Goal: Task Accomplishment & Management: Manage account settings

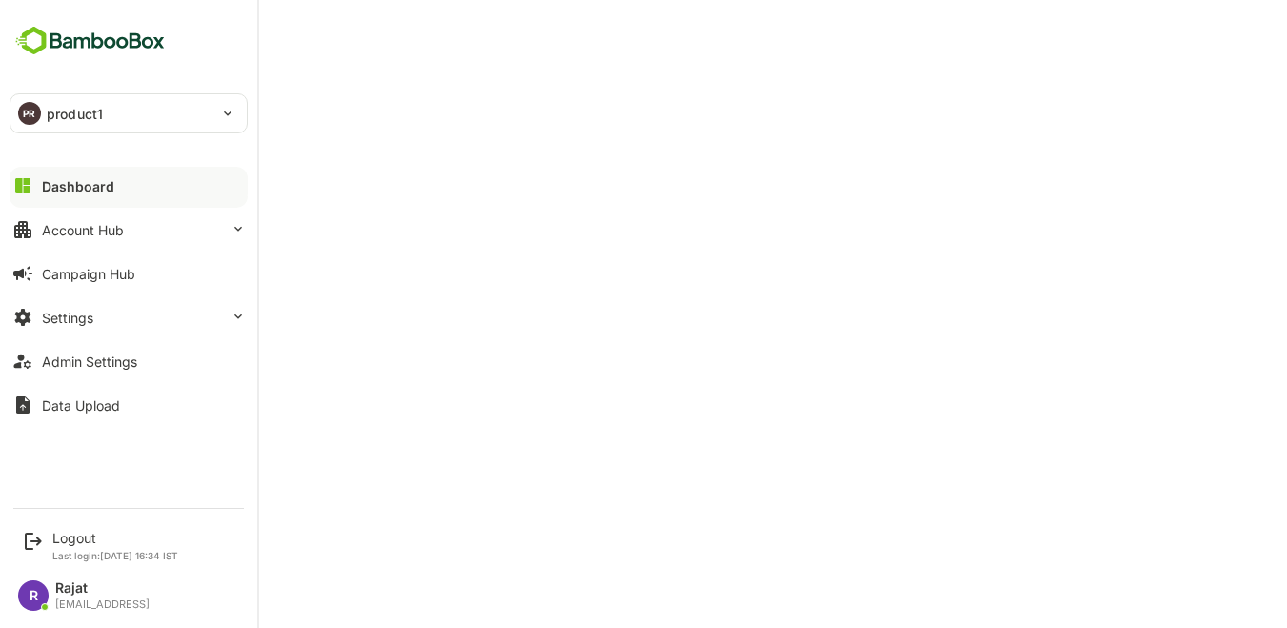
click at [45, 39] on img at bounding box center [90, 41] width 161 height 36
click at [139, 113] on div "PR product1" at bounding box center [116, 113] width 213 height 38
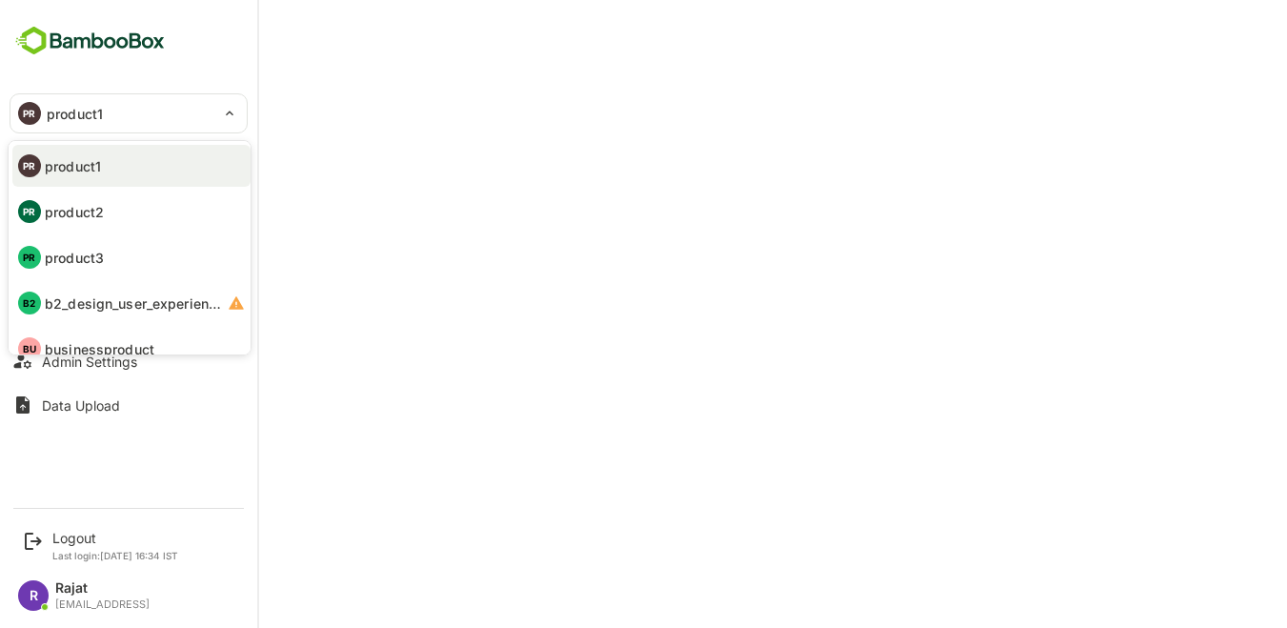
click at [447, 76] on div at bounding box center [643, 314] width 1287 height 628
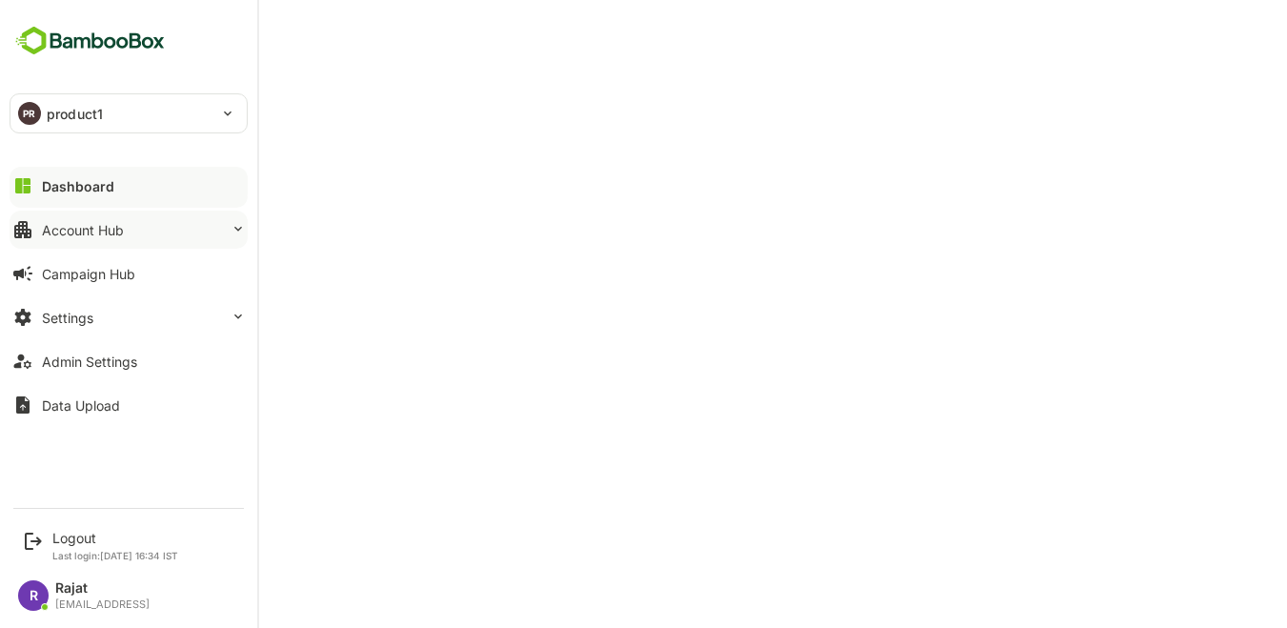
click at [76, 240] on button "Account Hub" at bounding box center [129, 230] width 238 height 38
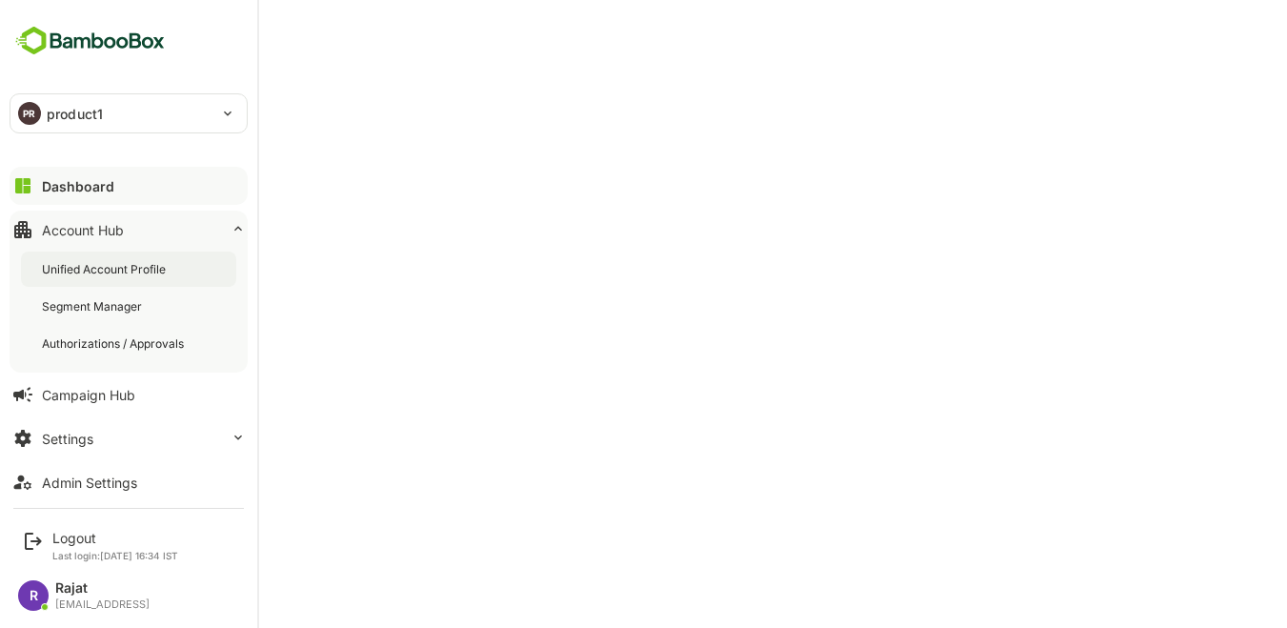
click at [82, 267] on div "Unified Account Profile" at bounding box center [106, 269] width 128 height 16
click at [35, 45] on img at bounding box center [90, 41] width 161 height 36
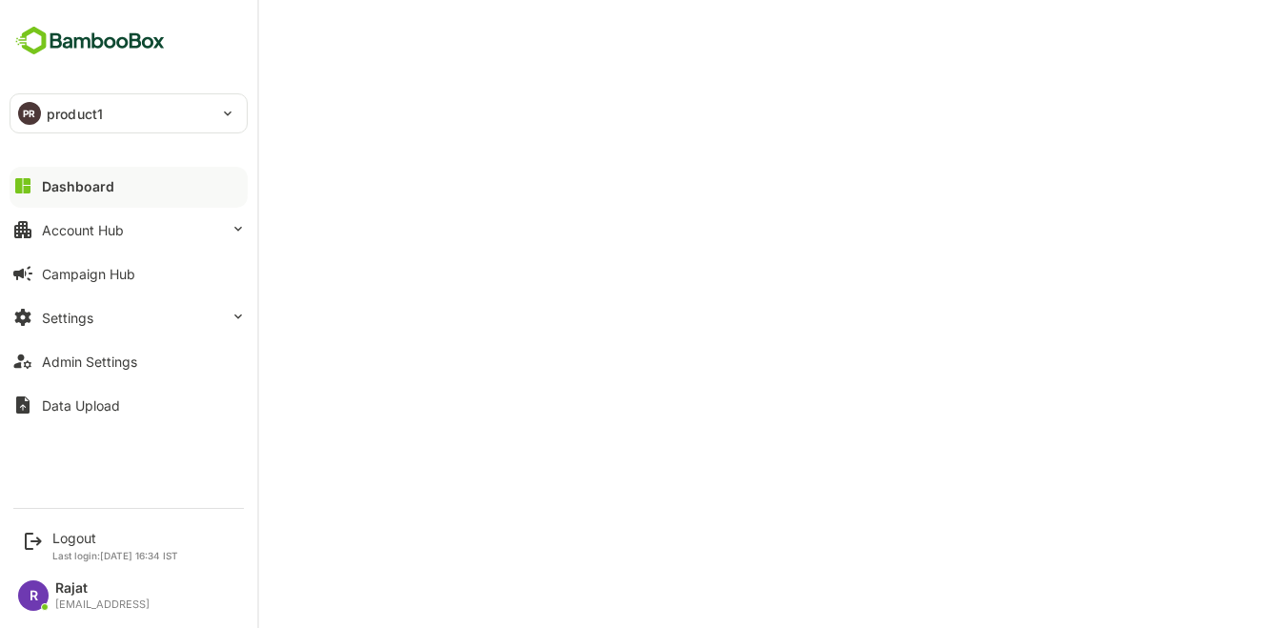
click at [42, 112] on div "PR product1" at bounding box center [116, 113] width 213 height 38
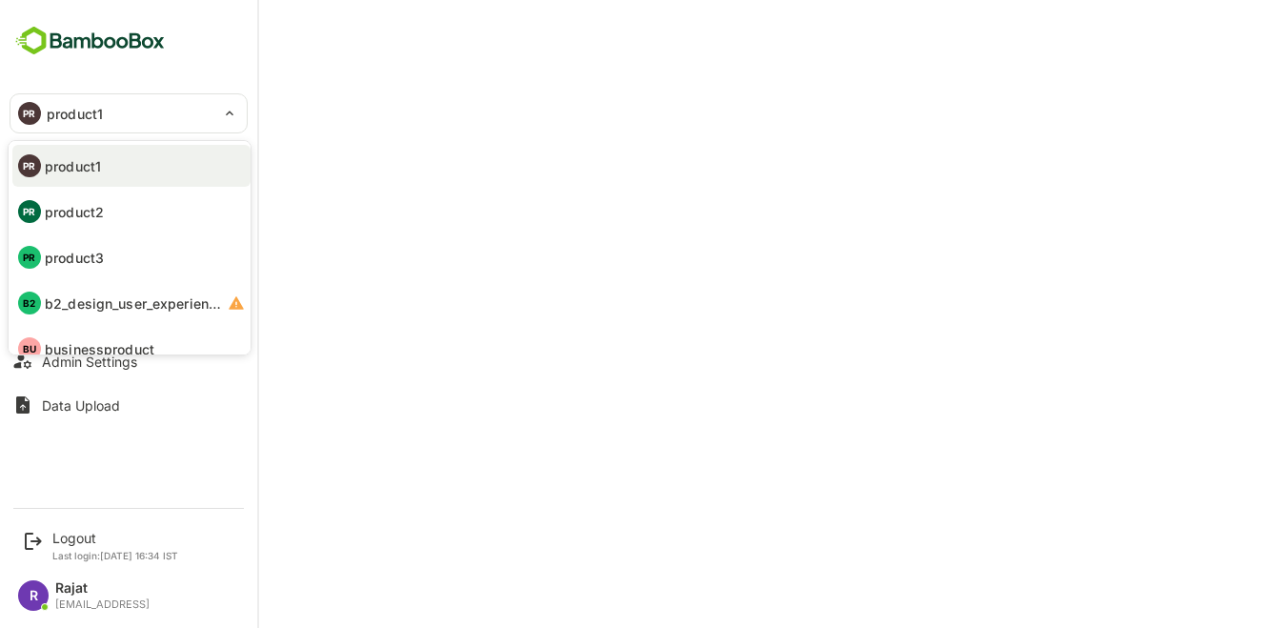
click at [90, 208] on p "product2" at bounding box center [74, 212] width 59 height 20
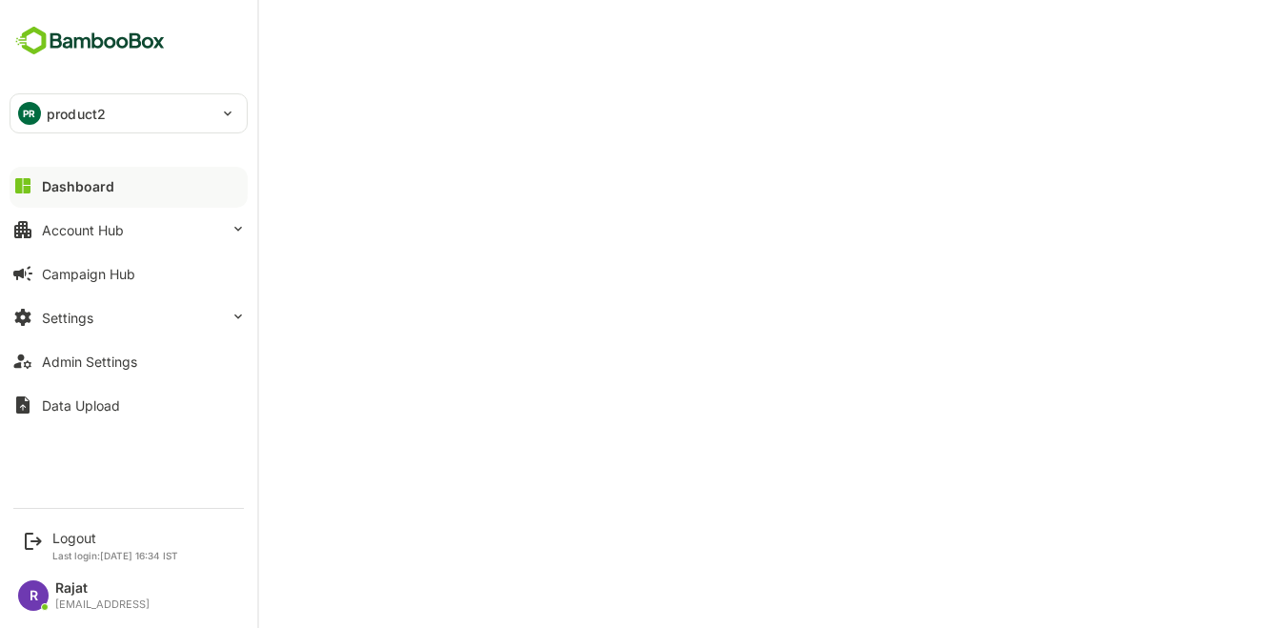
click at [90, 117] on p "product2" at bounding box center [76, 114] width 59 height 20
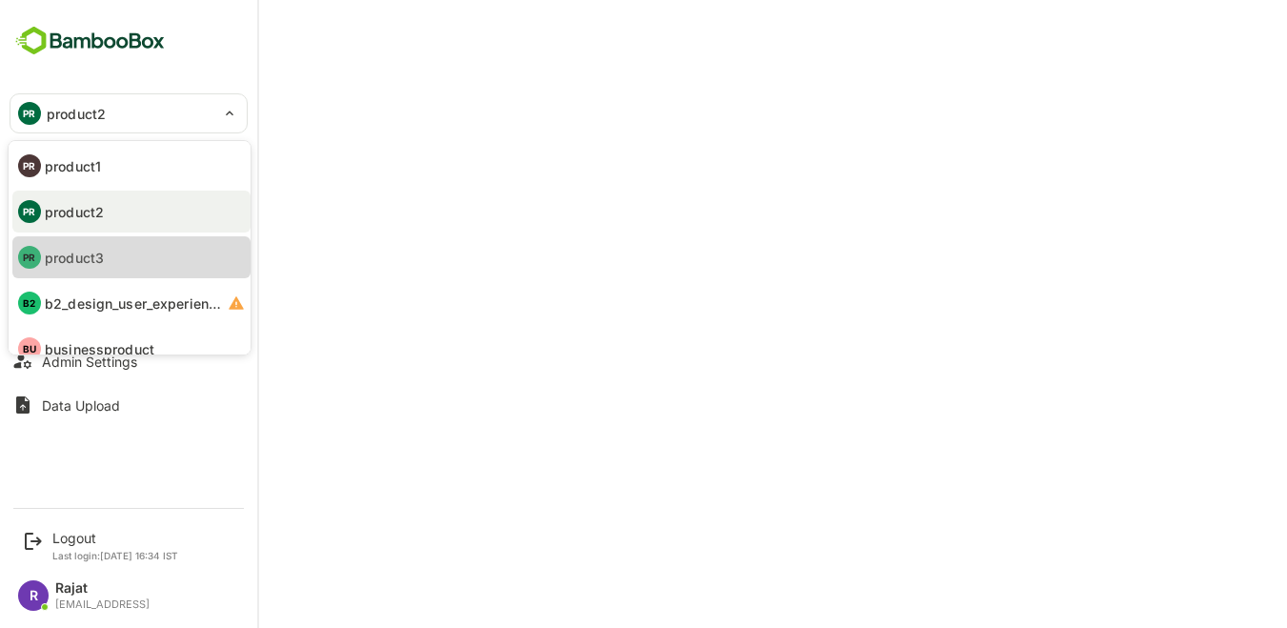
click at [119, 247] on li "PR product3" at bounding box center [131, 257] width 238 height 42
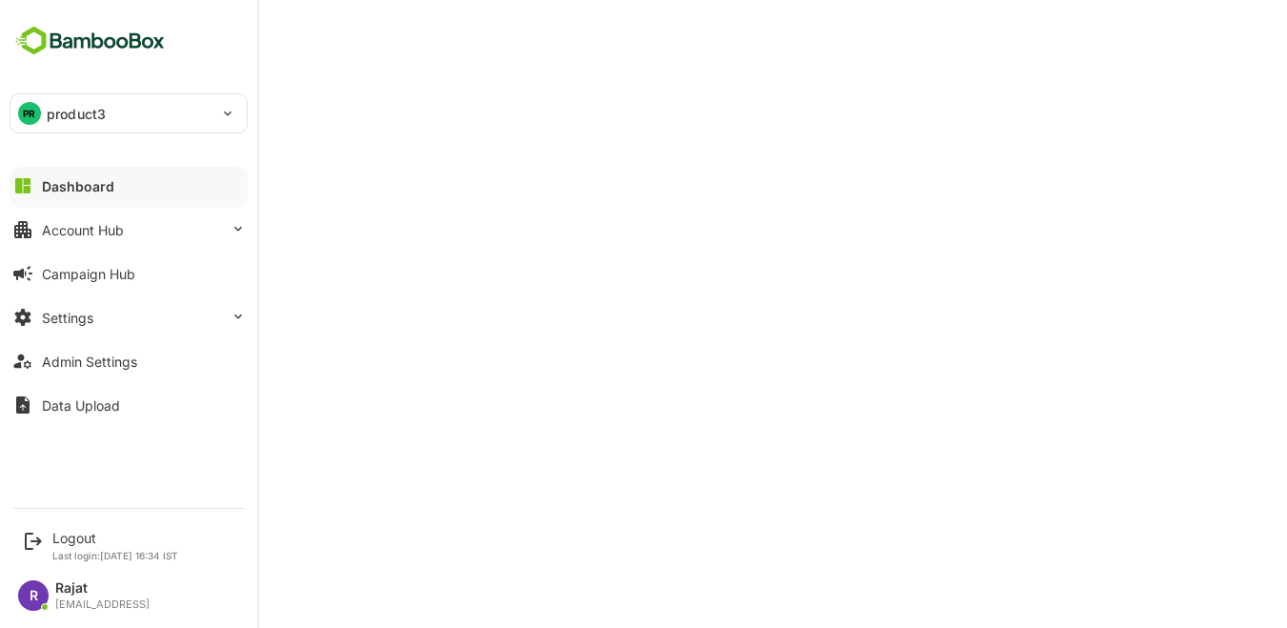
click at [97, 119] on p "product3" at bounding box center [76, 114] width 59 height 20
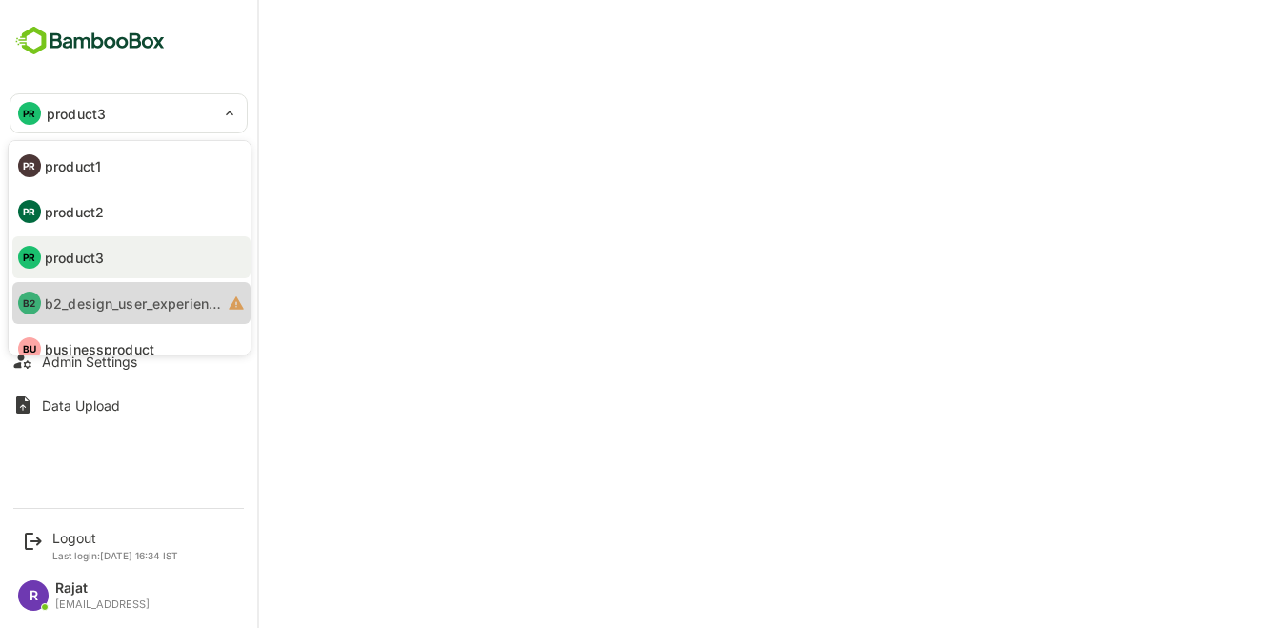
click at [103, 304] on p "b2_design_user_experience_design_human_centered" at bounding box center [134, 303] width 179 height 20
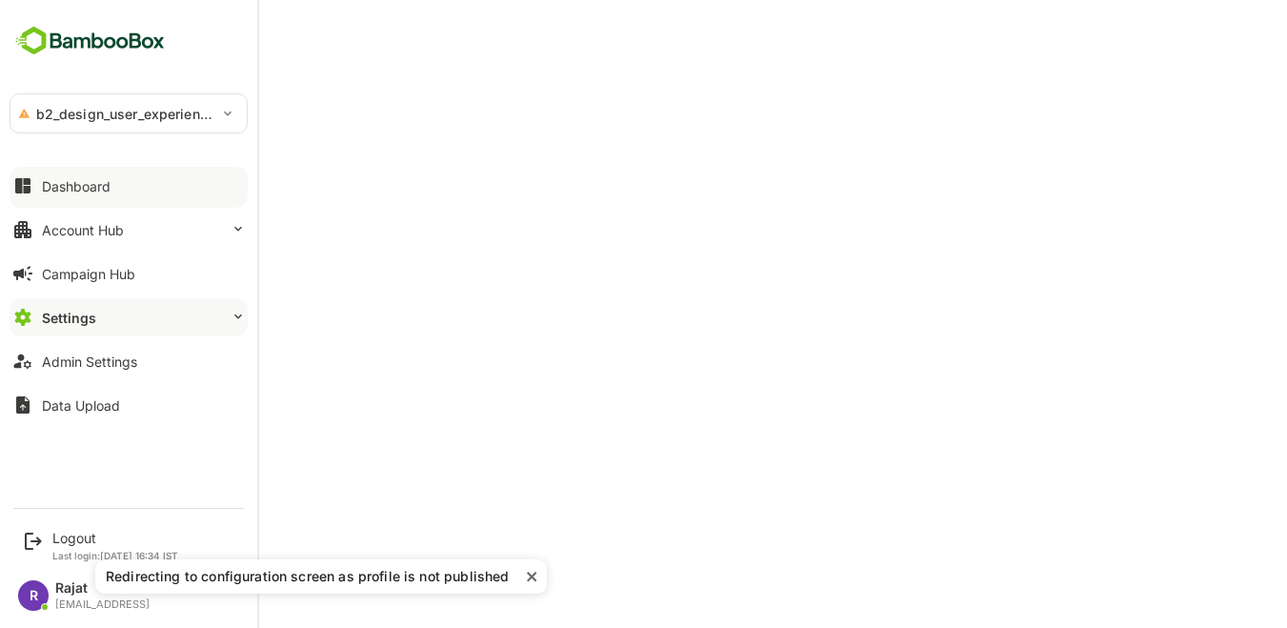
click at [54, 110] on p "b2_design_user_experience_design_human_centered" at bounding box center [126, 114] width 180 height 20
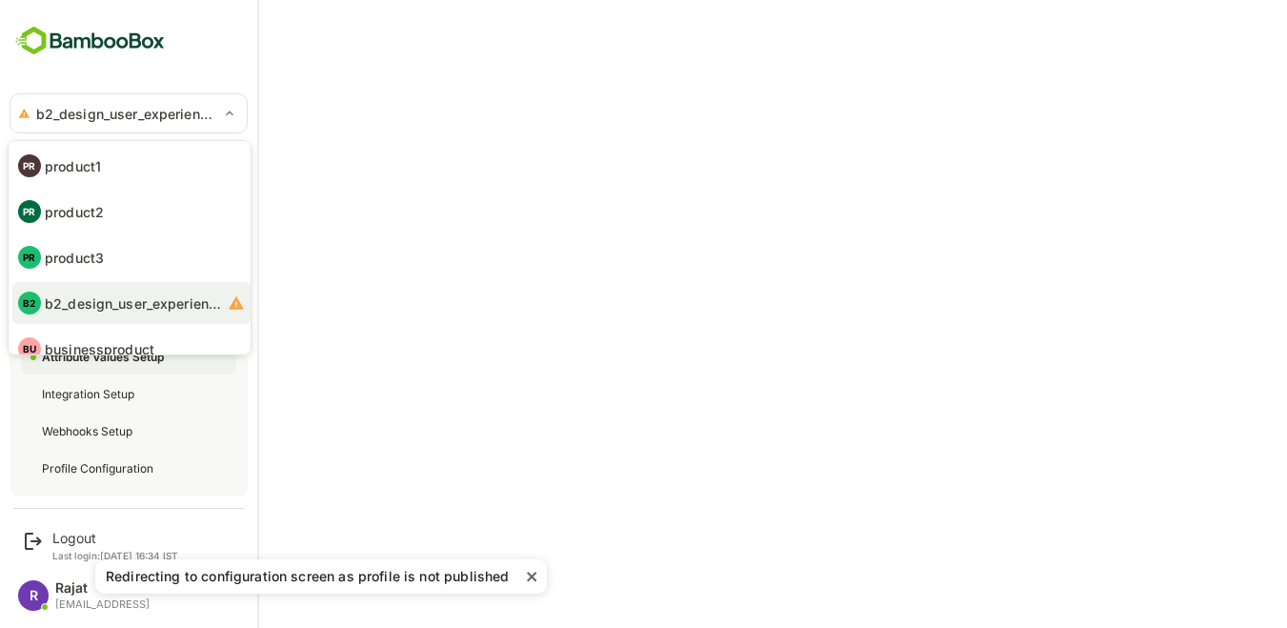
scroll to position [19, 0]
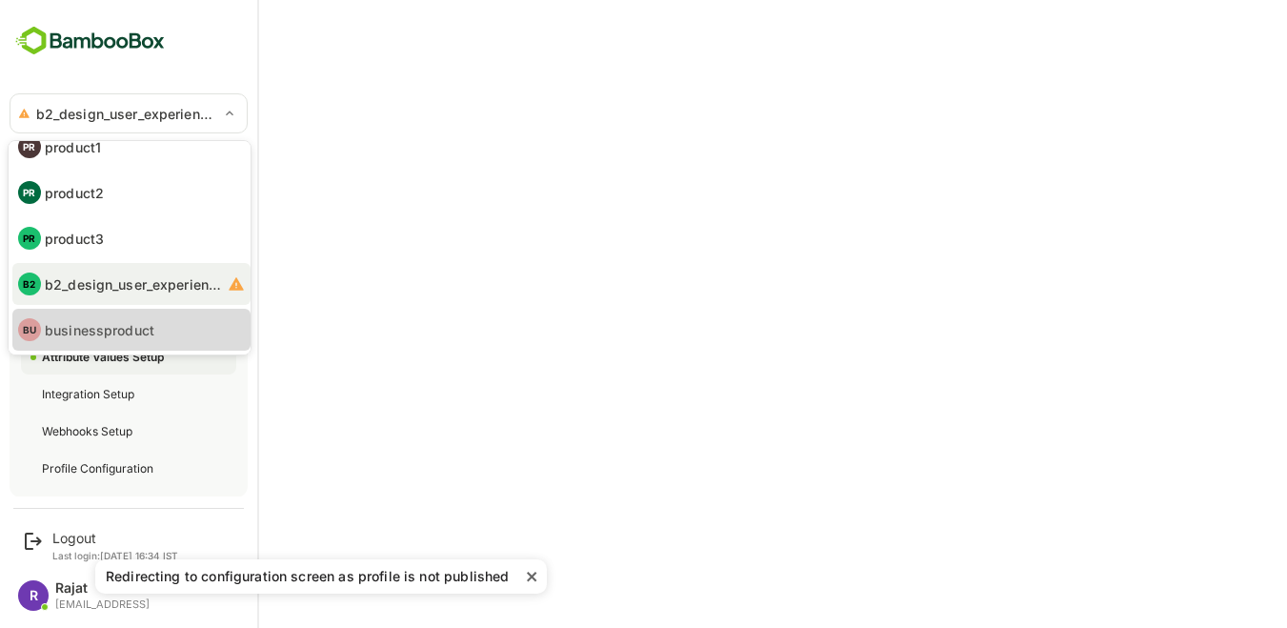
click at [83, 326] on p "businessproduct" at bounding box center [100, 330] width 110 height 20
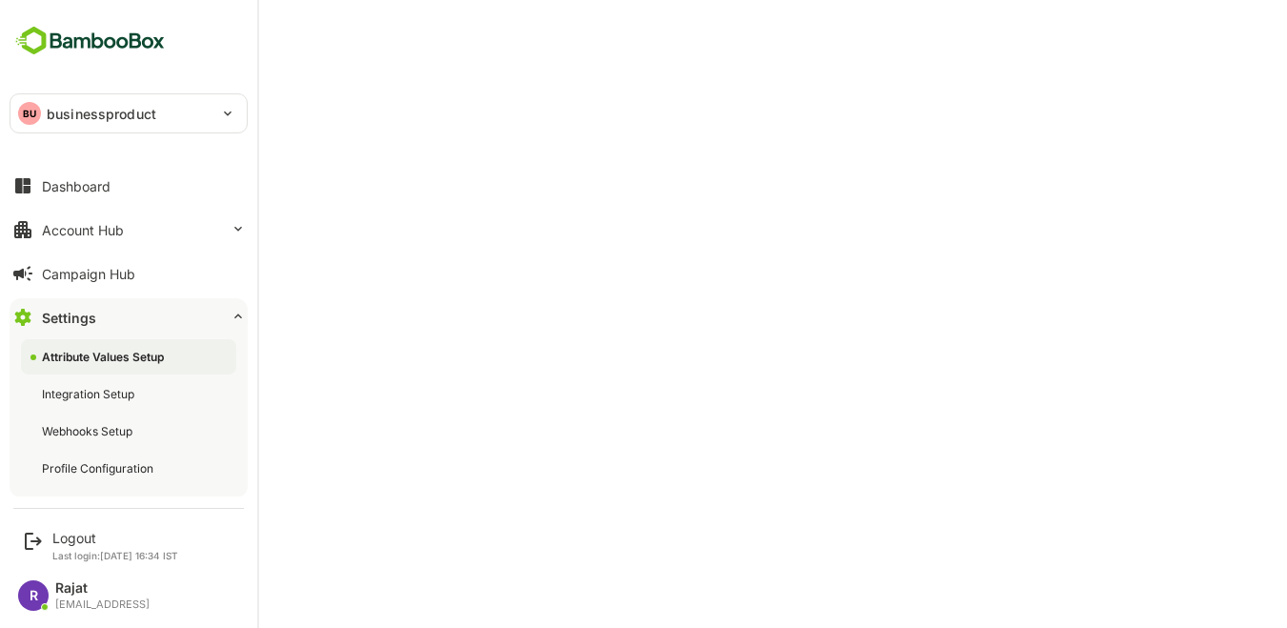
click at [83, 113] on p "businessproduct" at bounding box center [102, 114] width 110 height 20
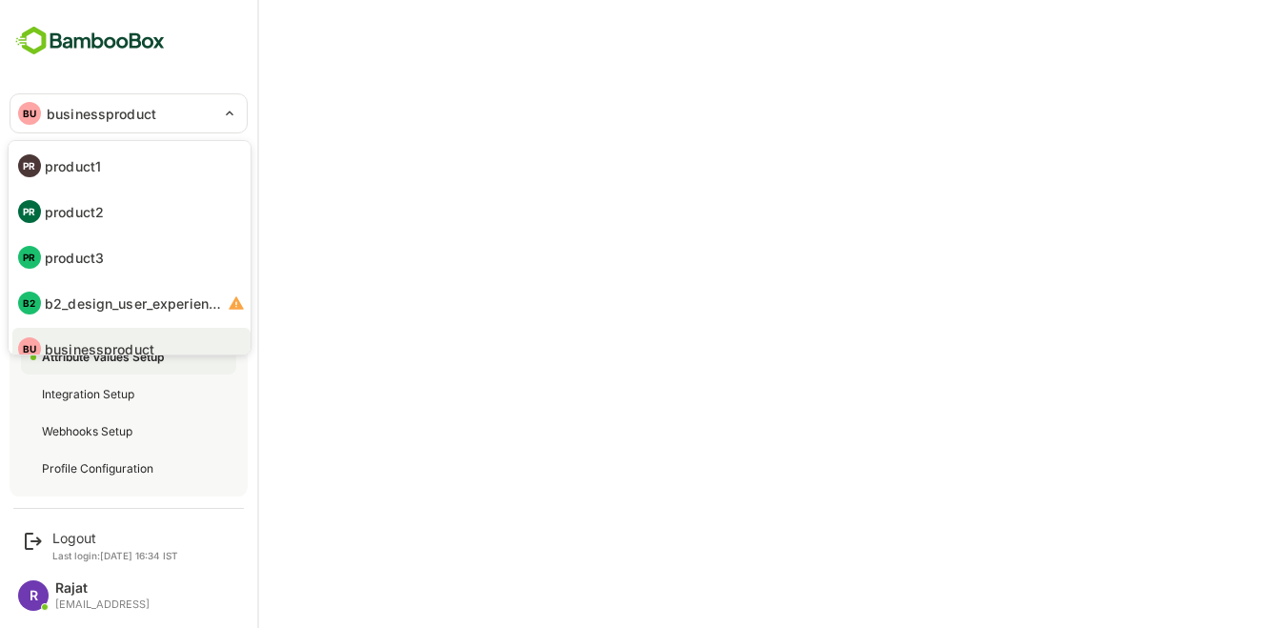
scroll to position [15, 0]
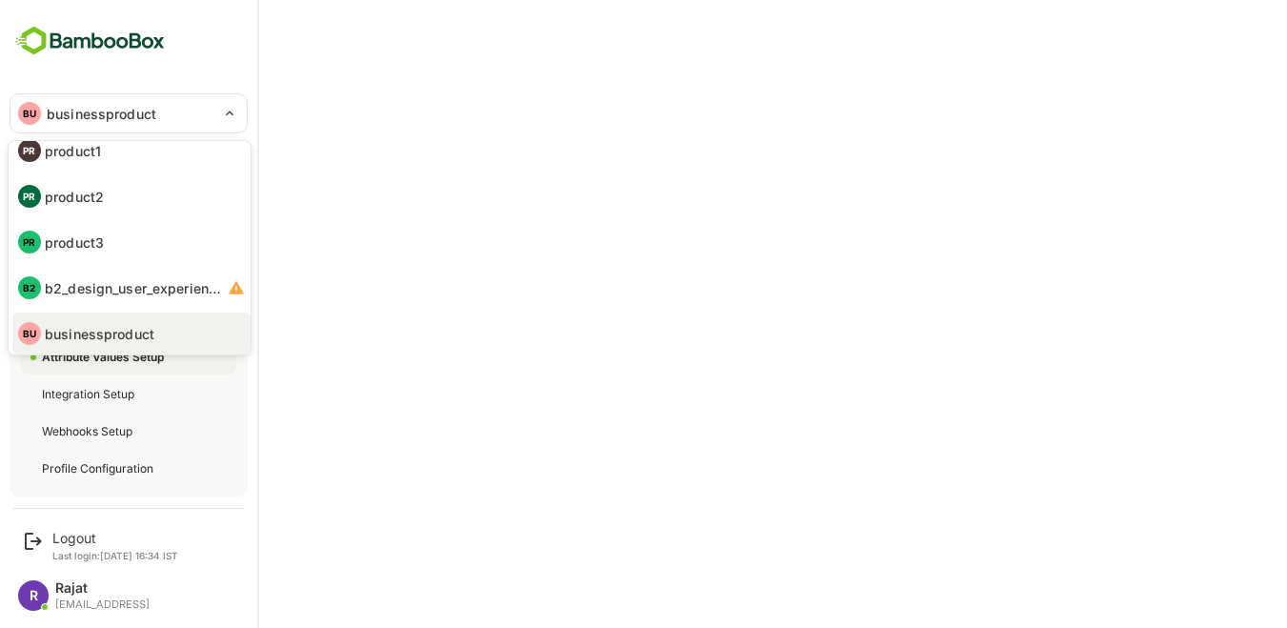
click at [89, 157] on p "product1" at bounding box center [73, 151] width 56 height 20
type input "********"
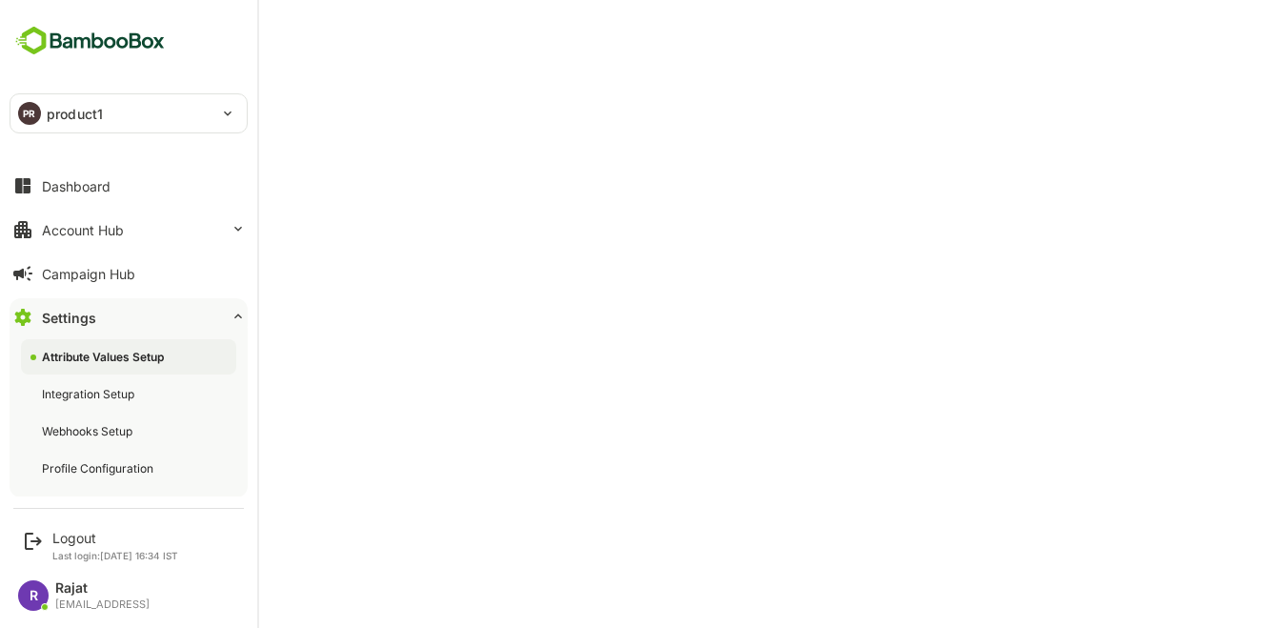
click at [32, 34] on img at bounding box center [90, 41] width 161 height 36
click at [141, 121] on div "PR product1" at bounding box center [116, 113] width 213 height 38
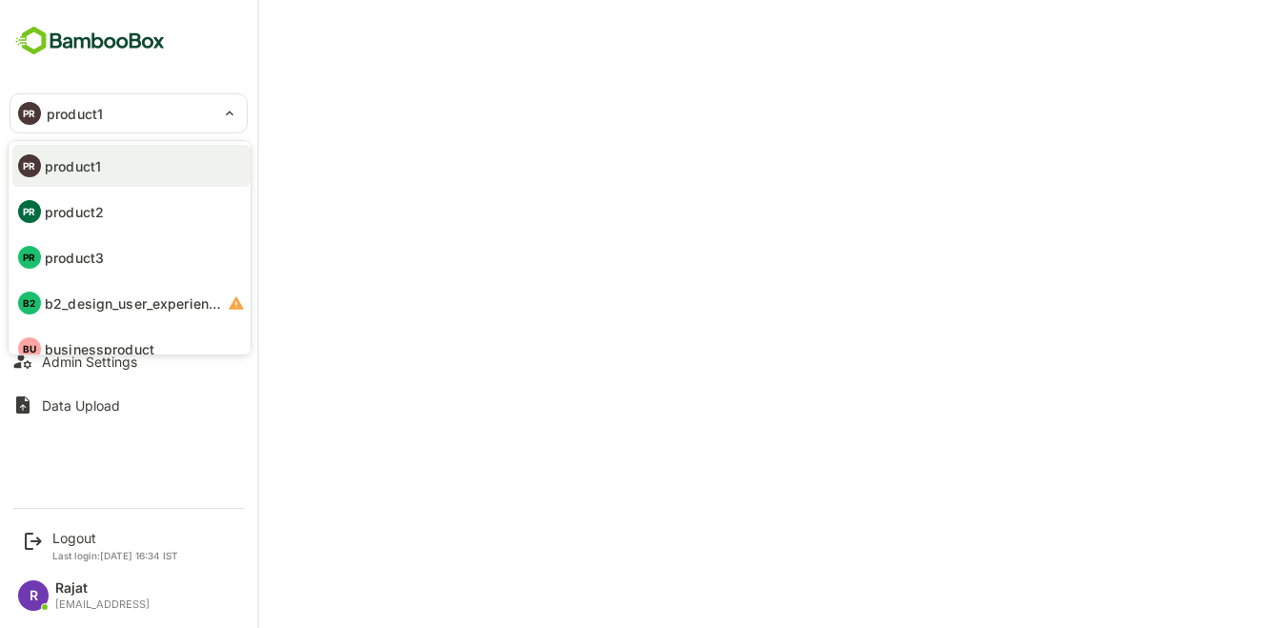
click at [132, 339] on p "businessproduct" at bounding box center [100, 349] width 110 height 20
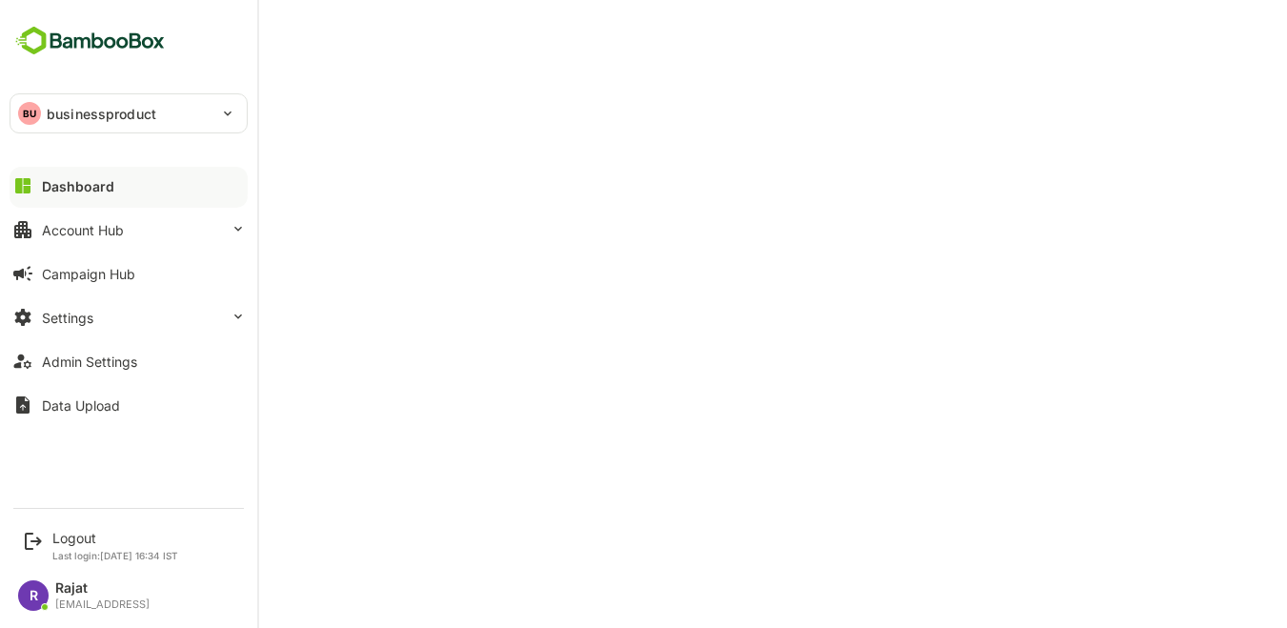
click at [12, 118] on div "BU businessproduct" at bounding box center [116, 113] width 213 height 38
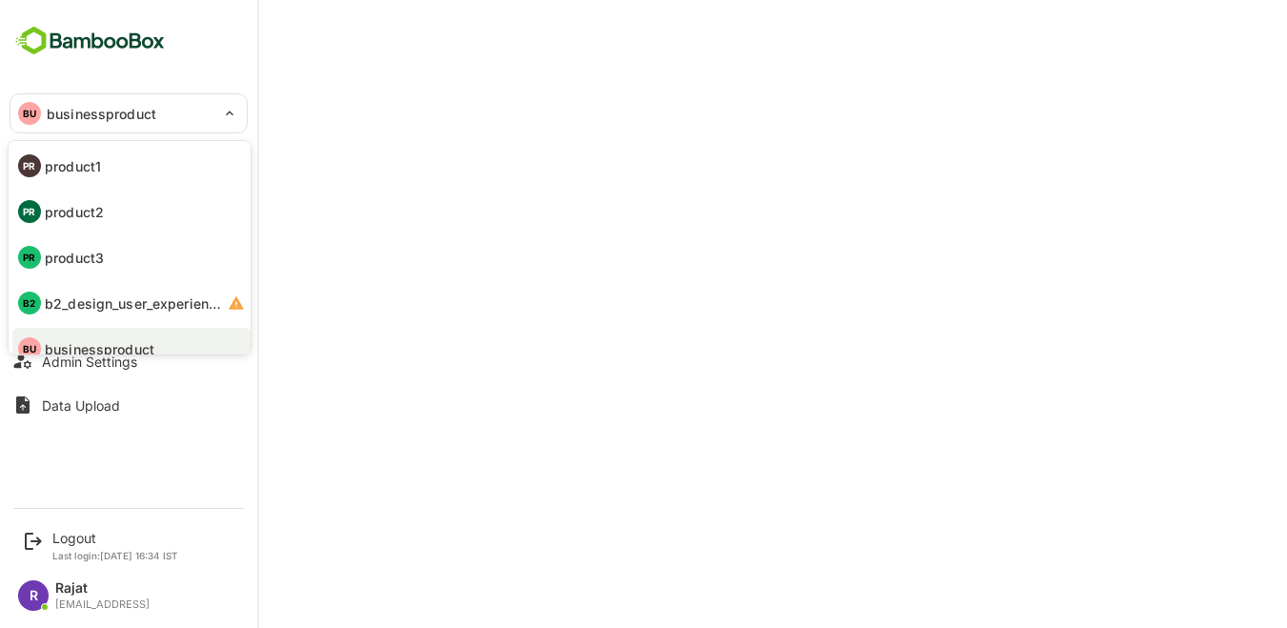
scroll to position [15, 0]
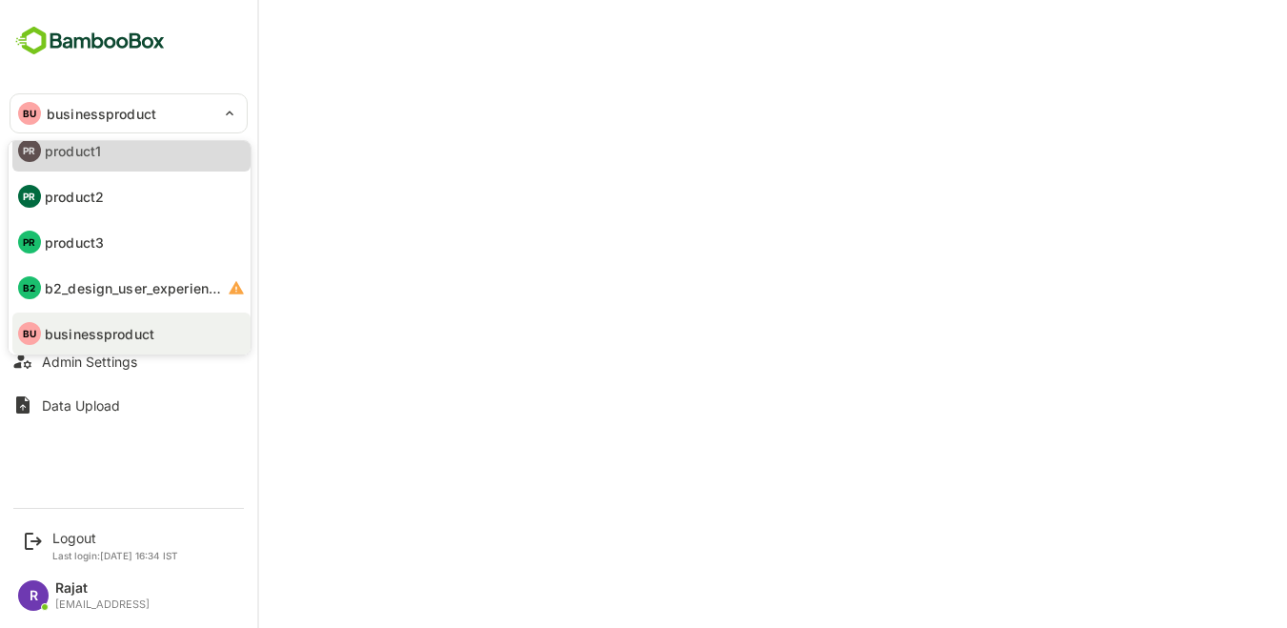
click at [116, 162] on li "PR product1" at bounding box center [131, 151] width 238 height 42
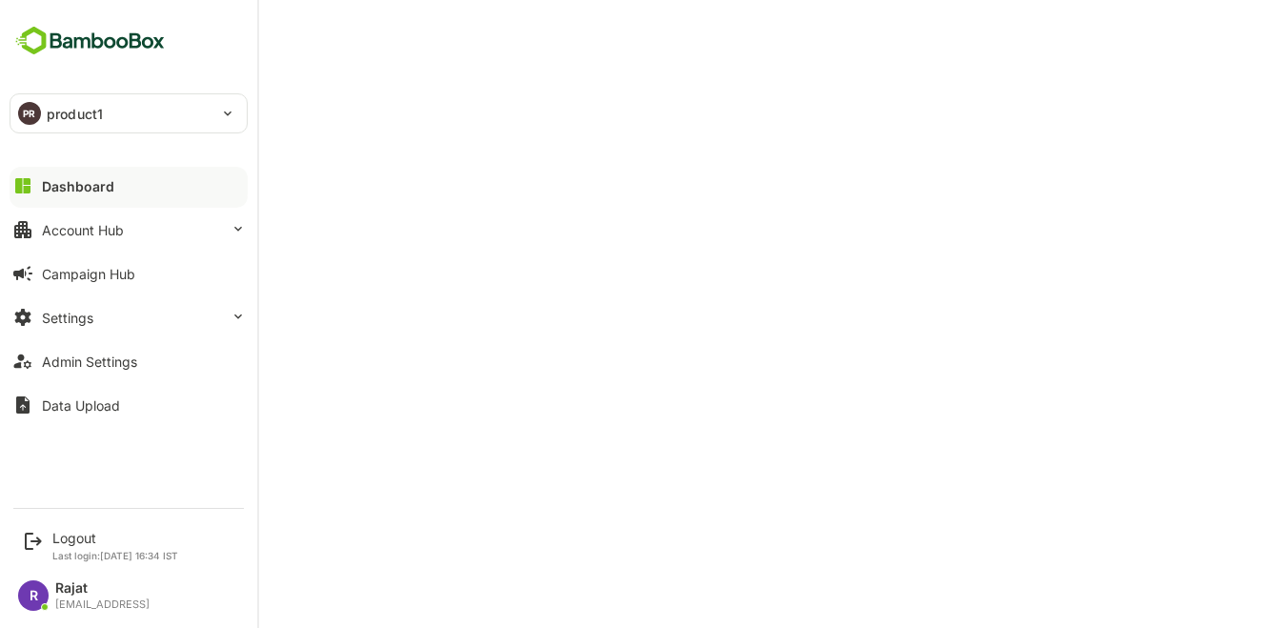
click at [36, 42] on img at bounding box center [90, 41] width 161 height 36
click at [58, 48] on img at bounding box center [90, 41] width 161 height 36
click at [85, 192] on div "Dashboard" at bounding box center [78, 186] width 72 height 16
click at [44, 33] on img at bounding box center [90, 41] width 161 height 36
